Goal: Transaction & Acquisition: Purchase product/service

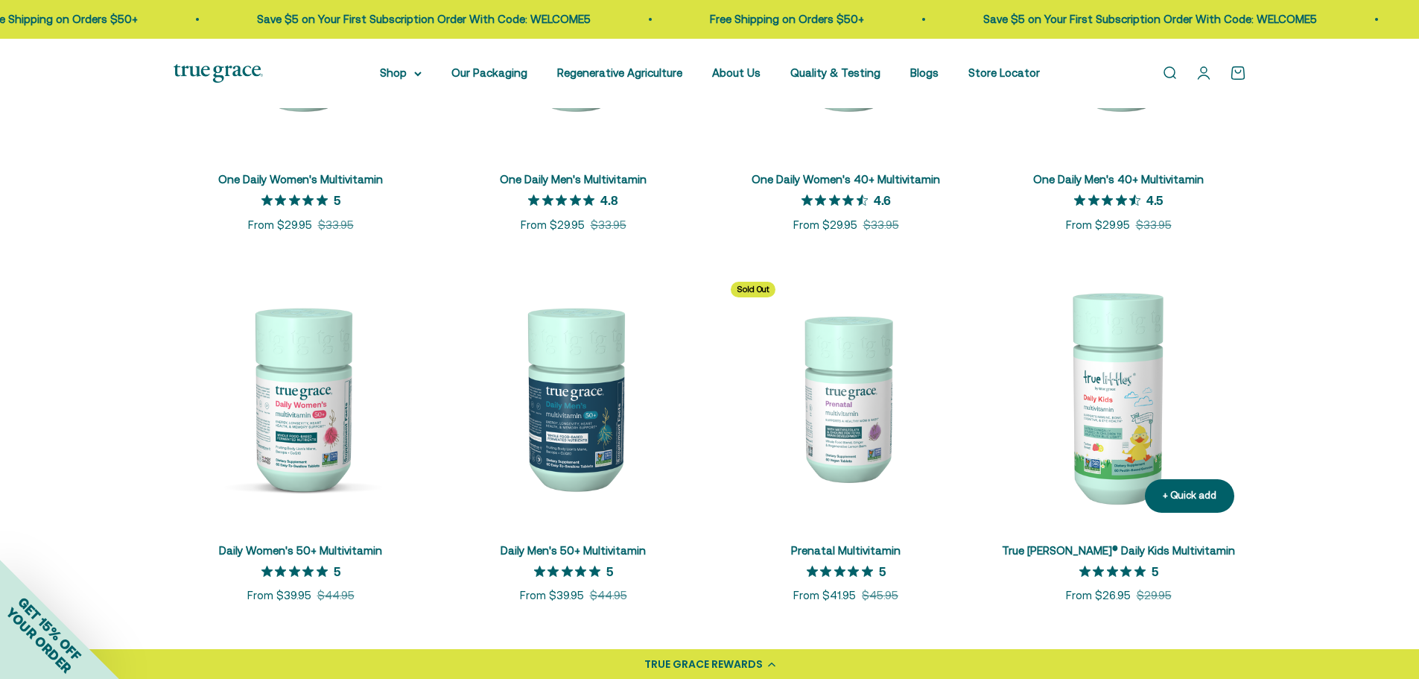
scroll to position [546, 0]
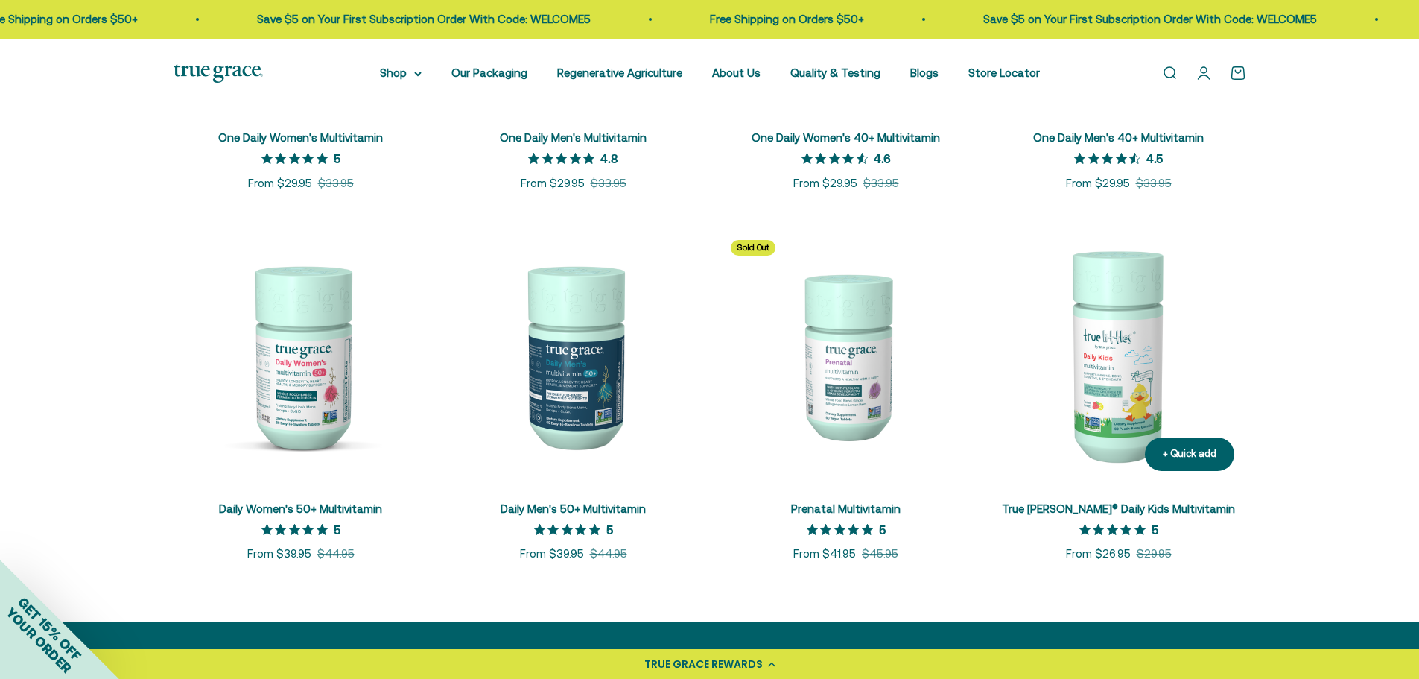
click at [1179, 507] on link "True [PERSON_NAME]® Daily Kids Multivitamin" at bounding box center [1118, 508] width 233 height 13
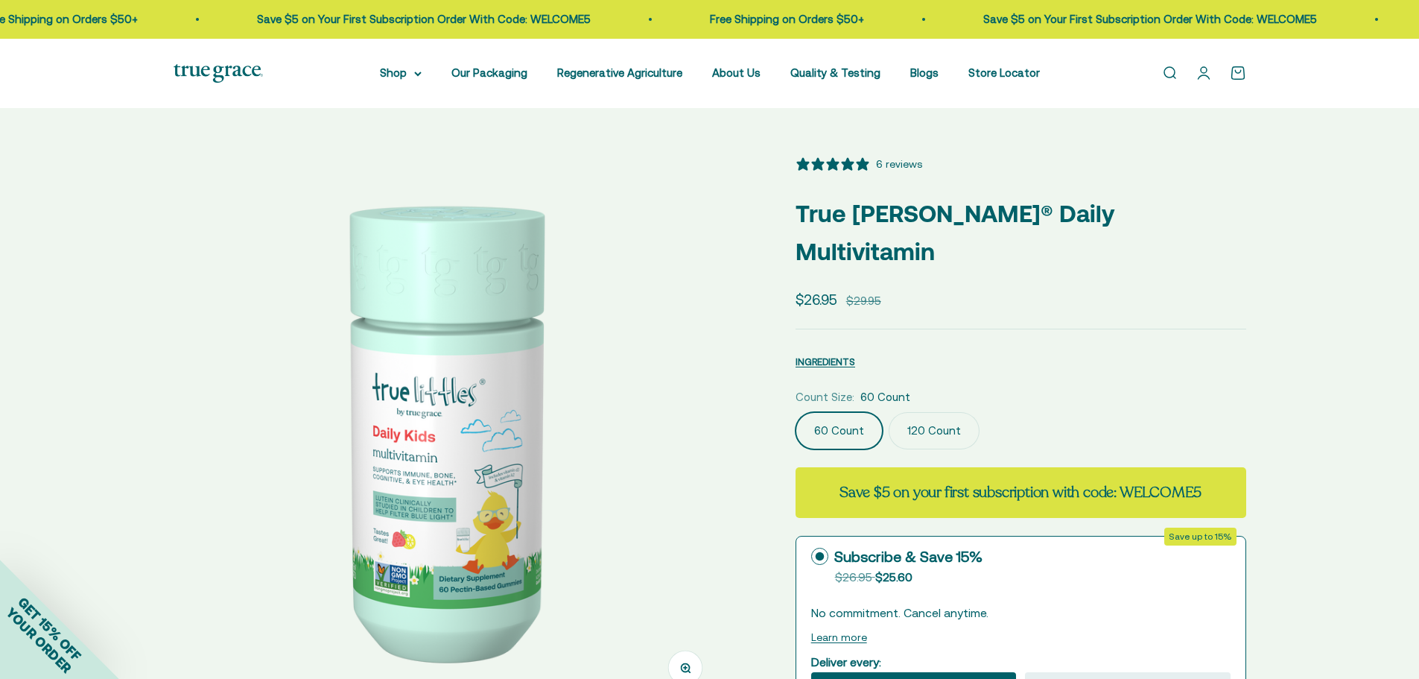
select select "3"
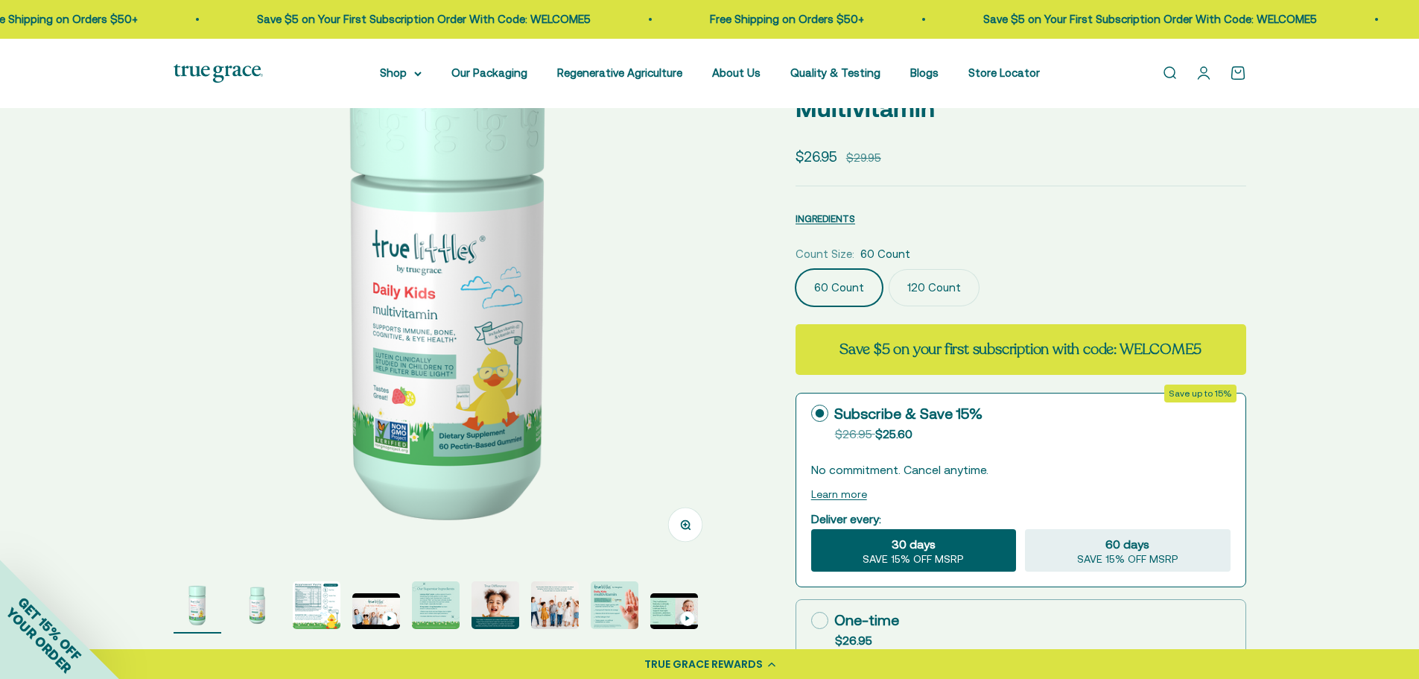
scroll to position [149, 0]
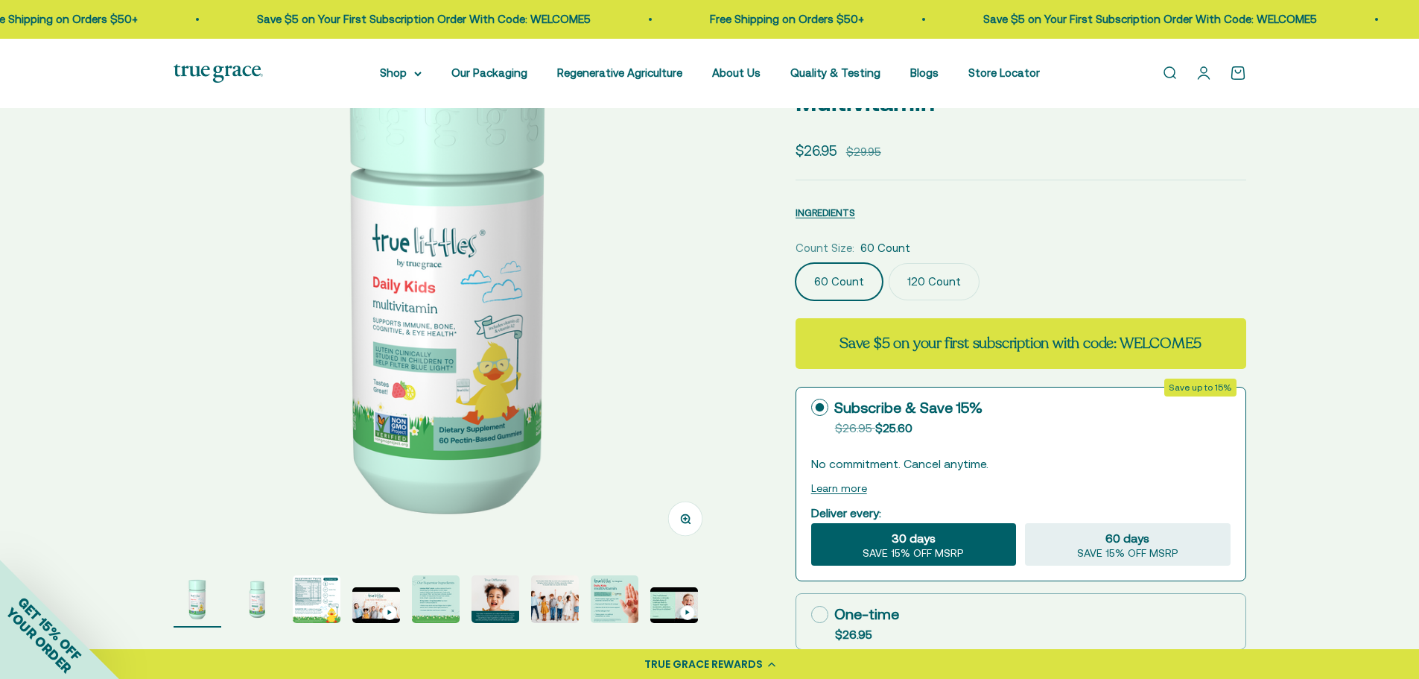
click at [310, 596] on img "Go to item 3" at bounding box center [317, 599] width 48 height 48
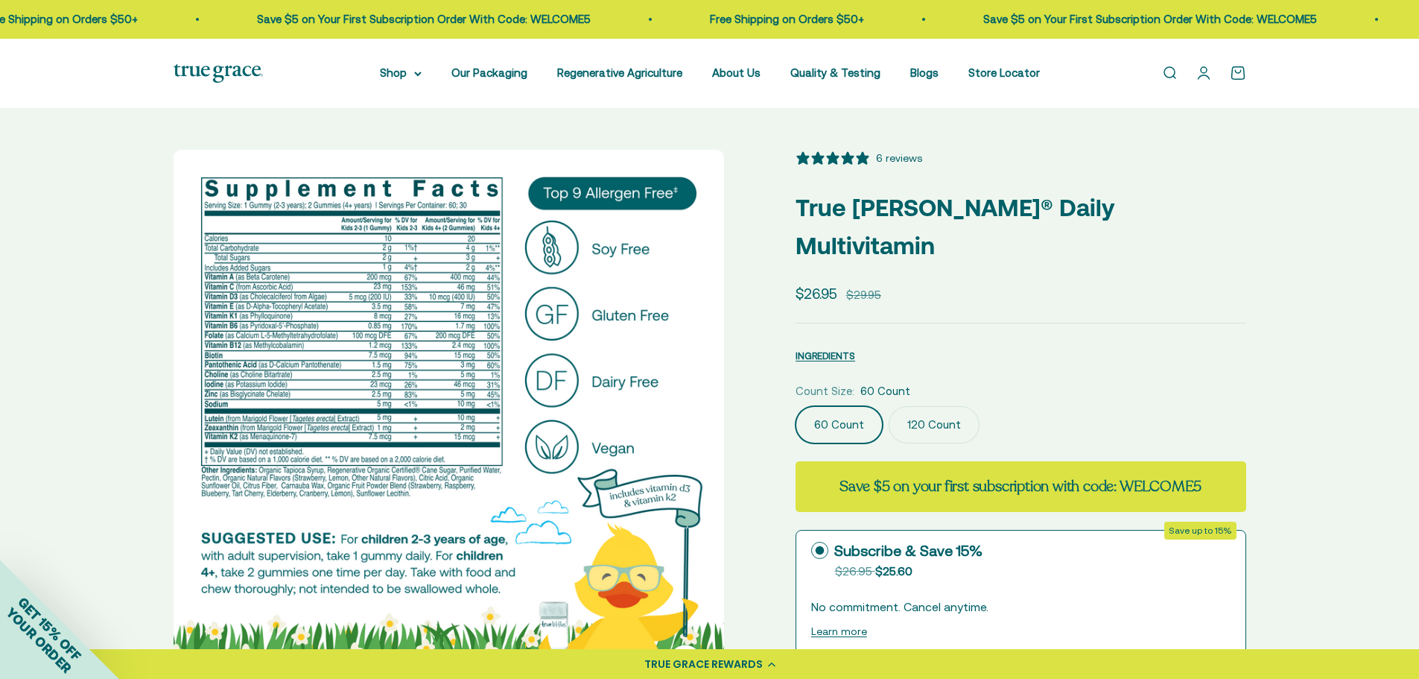
scroll to position [0, 0]
